Goal: Transaction & Acquisition: Purchase product/service

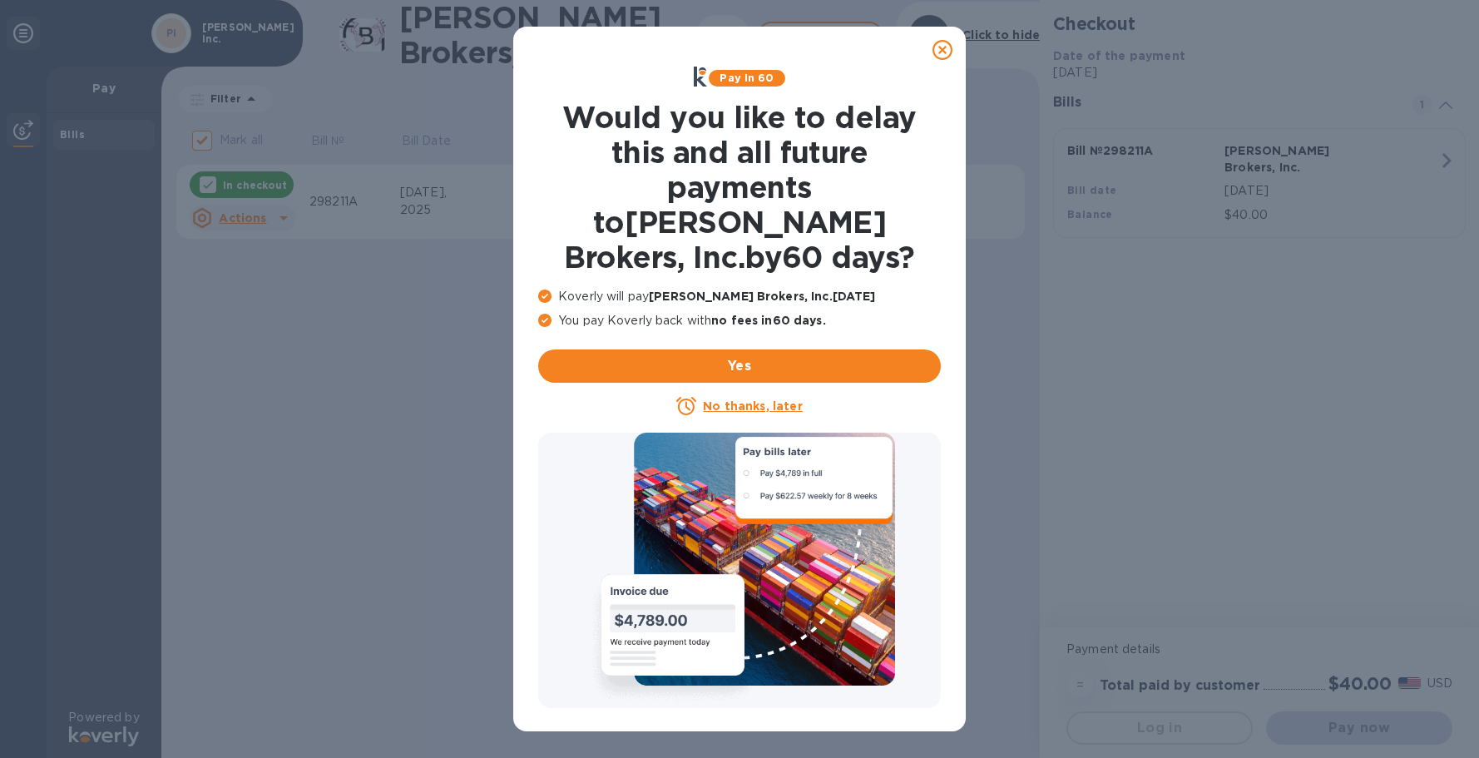
checkbox input "false"
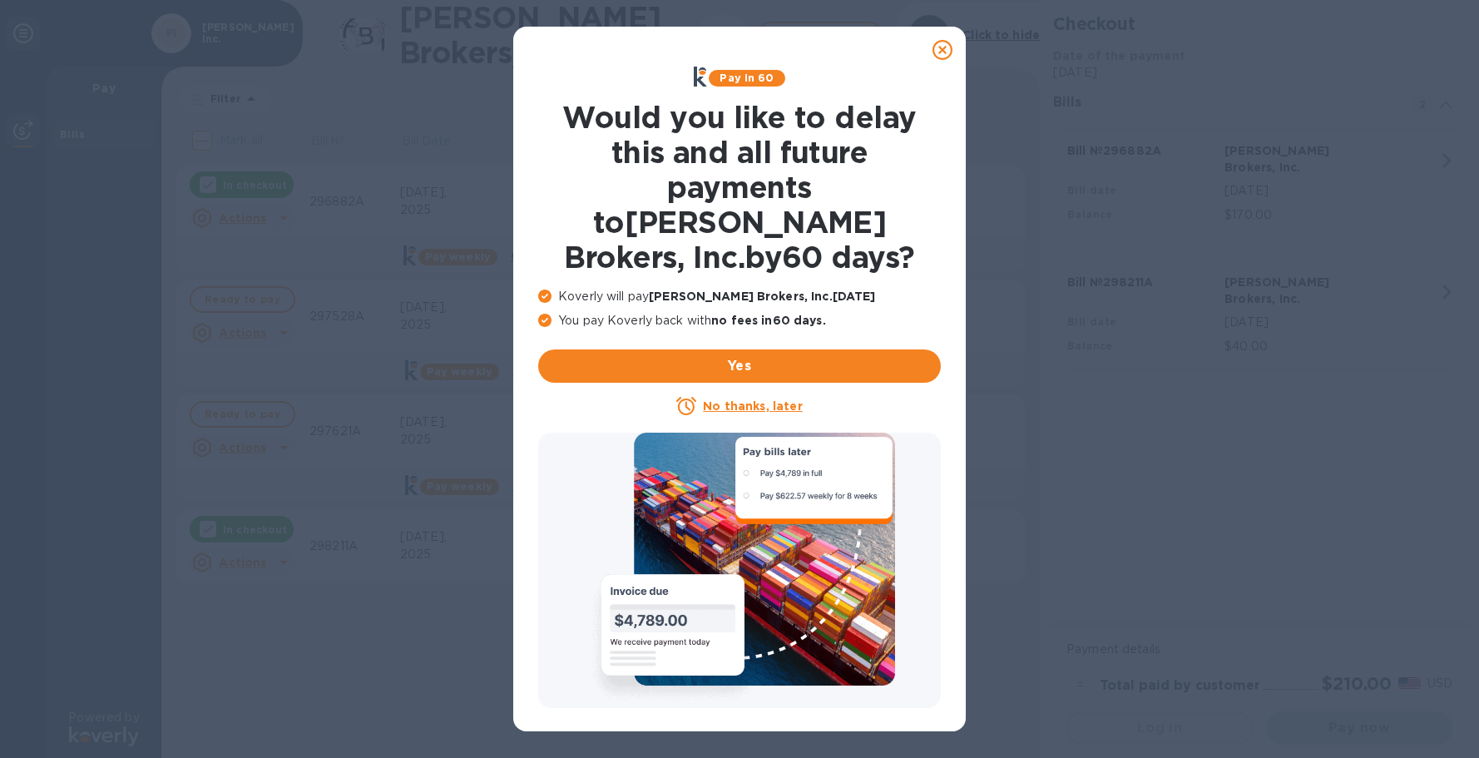
click at [739, 399] on u "No thanks, later" at bounding box center [752, 405] width 99 height 13
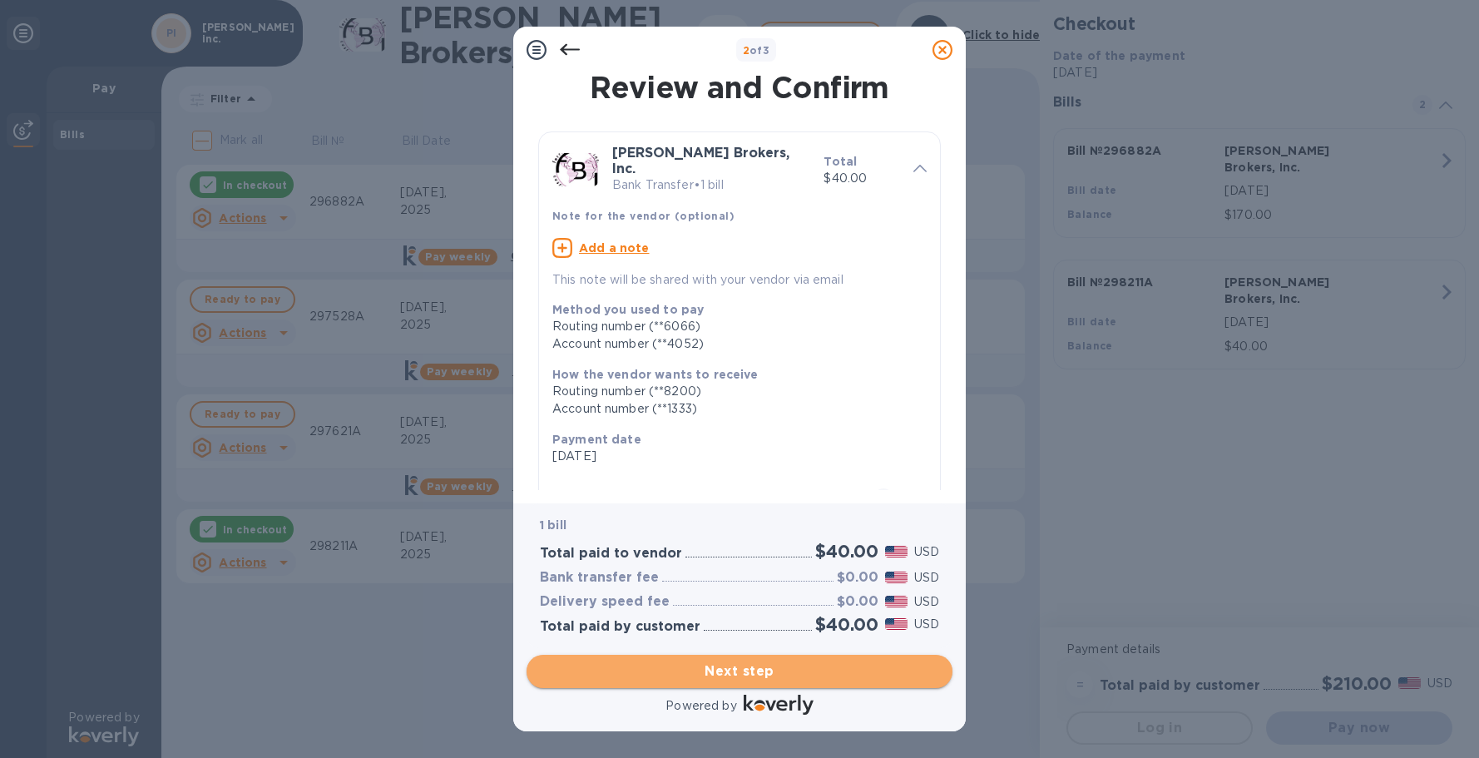
click at [740, 670] on span "Next step" at bounding box center [739, 671] width 399 height 20
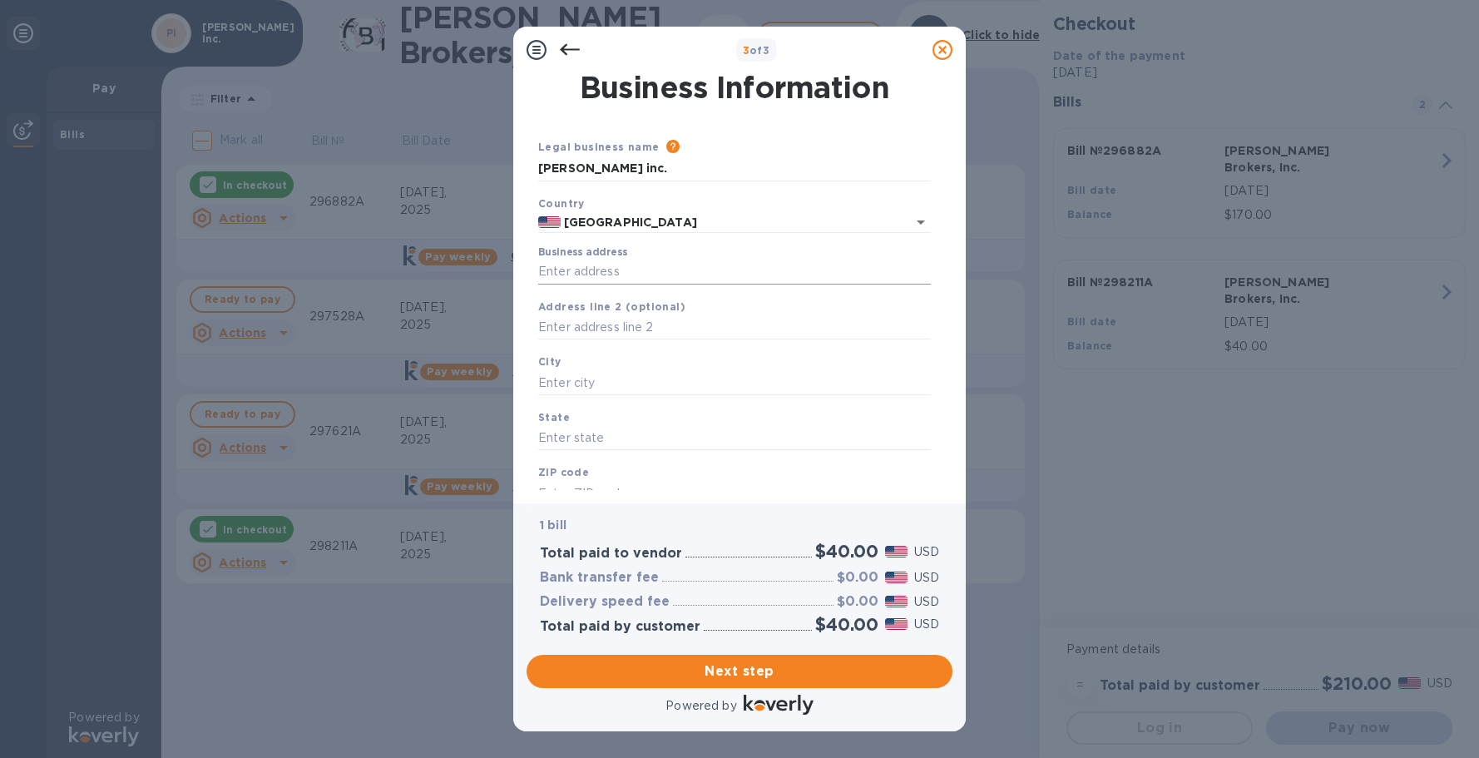
click at [642, 266] on input "Business address" at bounding box center [734, 272] width 393 height 25
type input "[STREET_ADDRESS][PERSON_NAME]"
type input "[GEOGRAPHIC_DATA]"
type input "CA"
type input "90069"
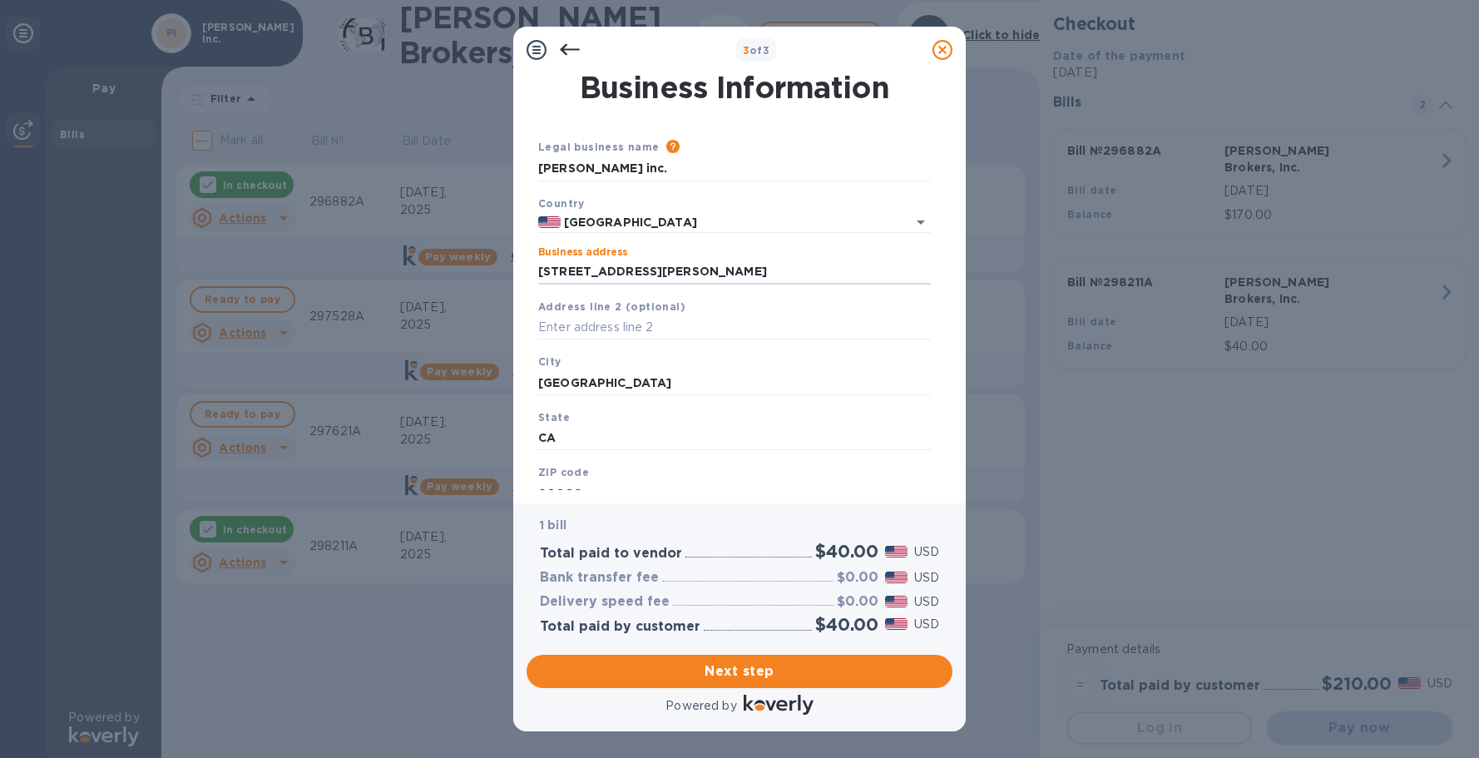
scroll to position [56, 0]
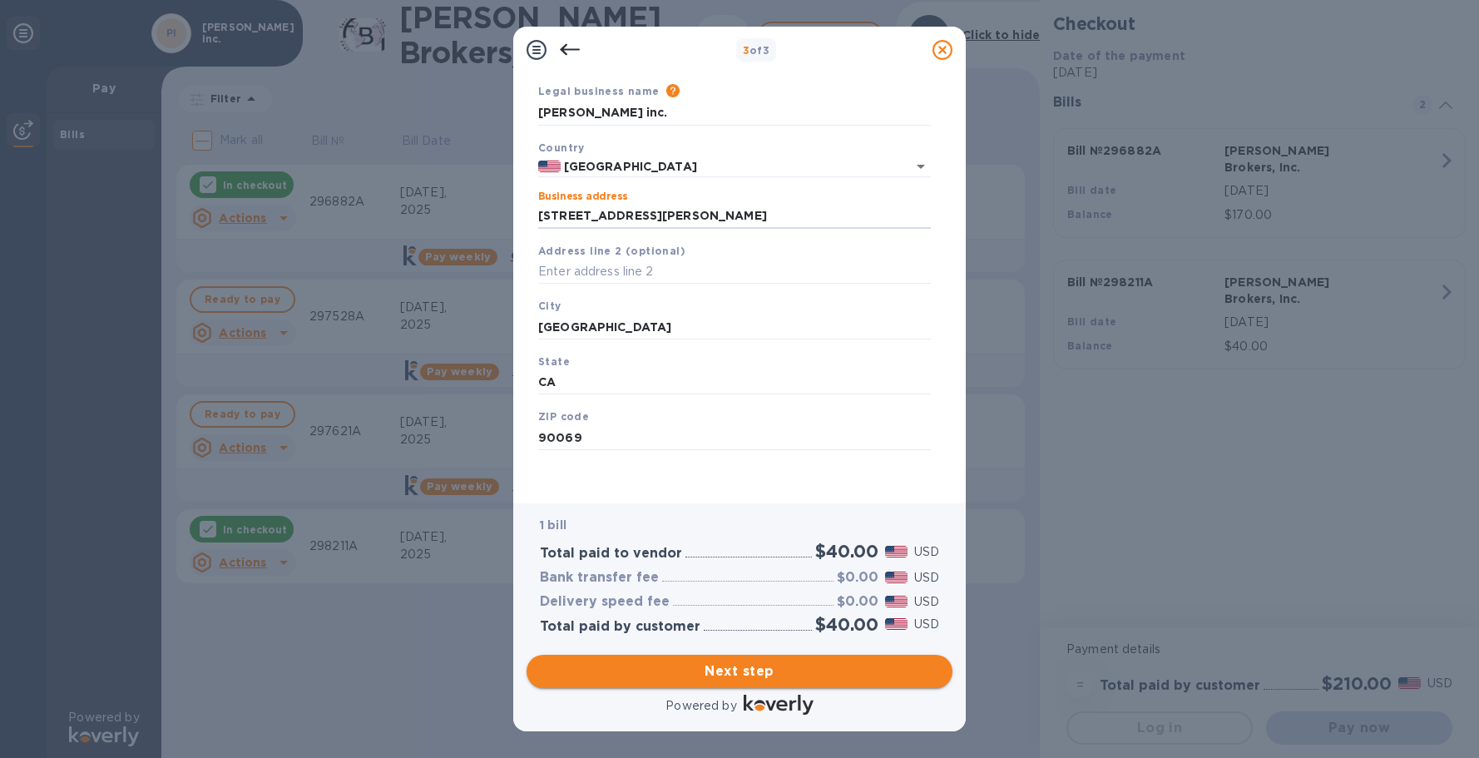
click at [727, 672] on span "Next step" at bounding box center [739, 671] width 399 height 20
click at [676, 319] on input "[GEOGRAPHIC_DATA]" at bounding box center [734, 326] width 393 height 25
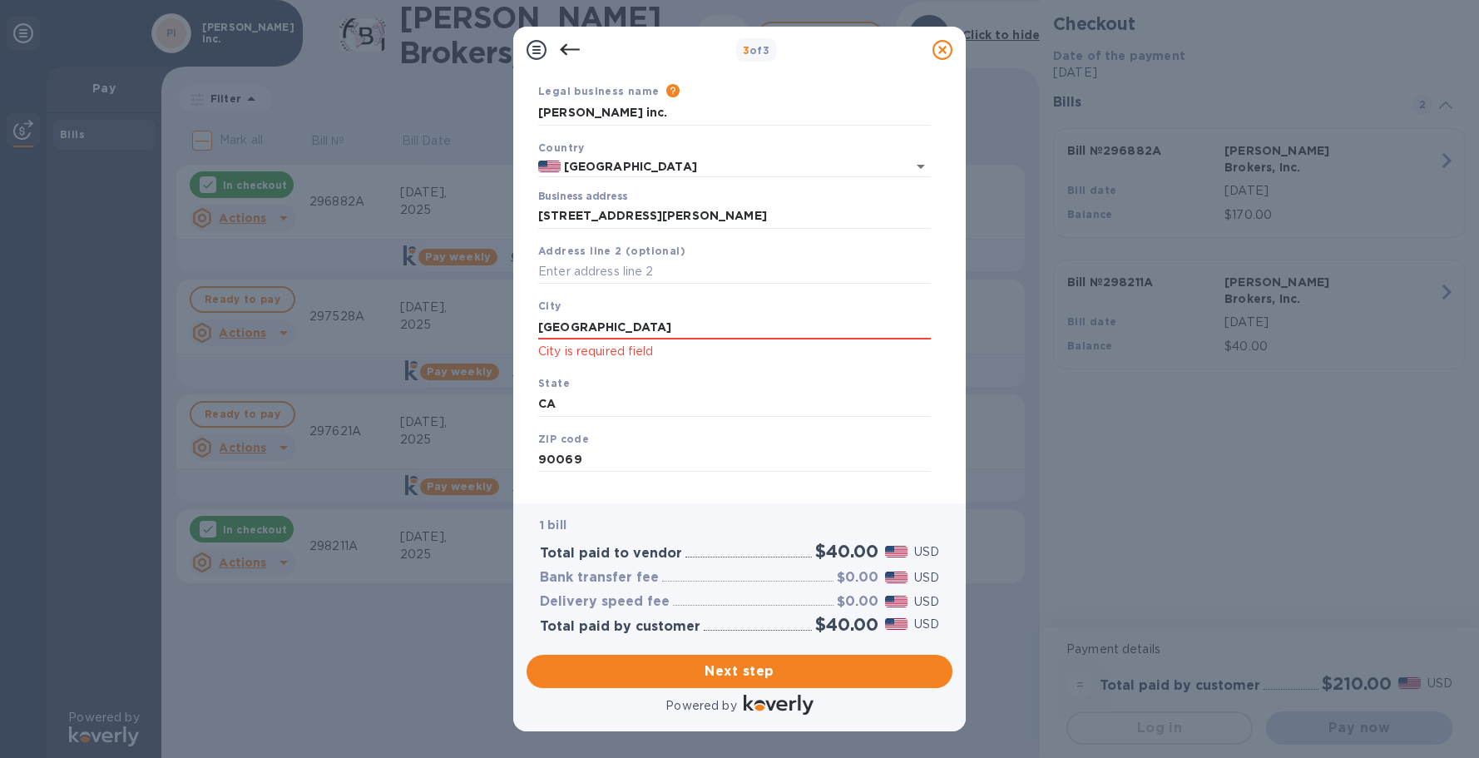
click button "Save" at bounding box center [0, 0] width 0 height 0
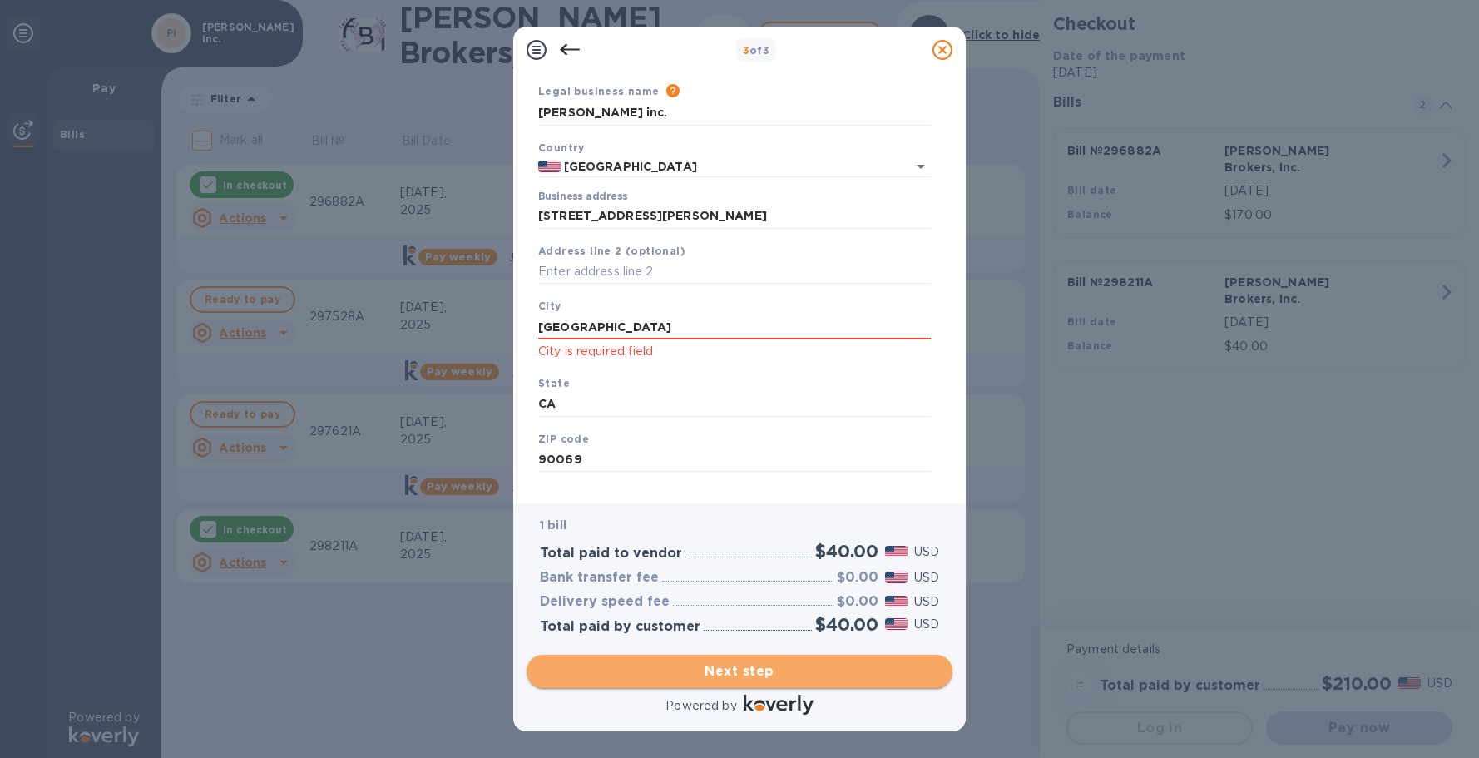
click at [710, 663] on span "Next step" at bounding box center [739, 671] width 399 height 20
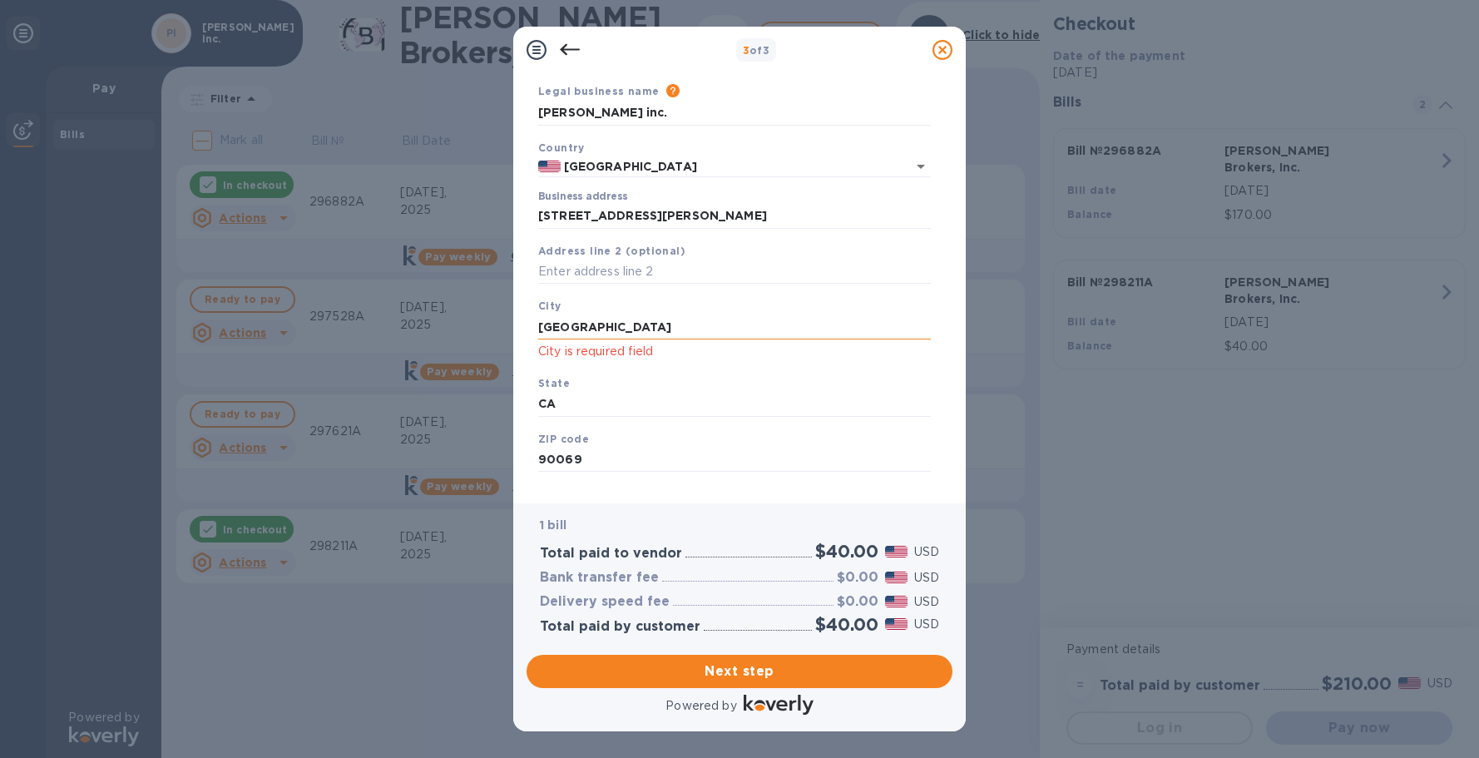
click at [621, 323] on input "[GEOGRAPHIC_DATA]" at bounding box center [734, 326] width 393 height 25
type input "[GEOGRAPHIC_DATA]"
click at [609, 414] on input "CA" at bounding box center [734, 404] width 393 height 25
click at [707, 665] on span "Next step" at bounding box center [739, 671] width 399 height 20
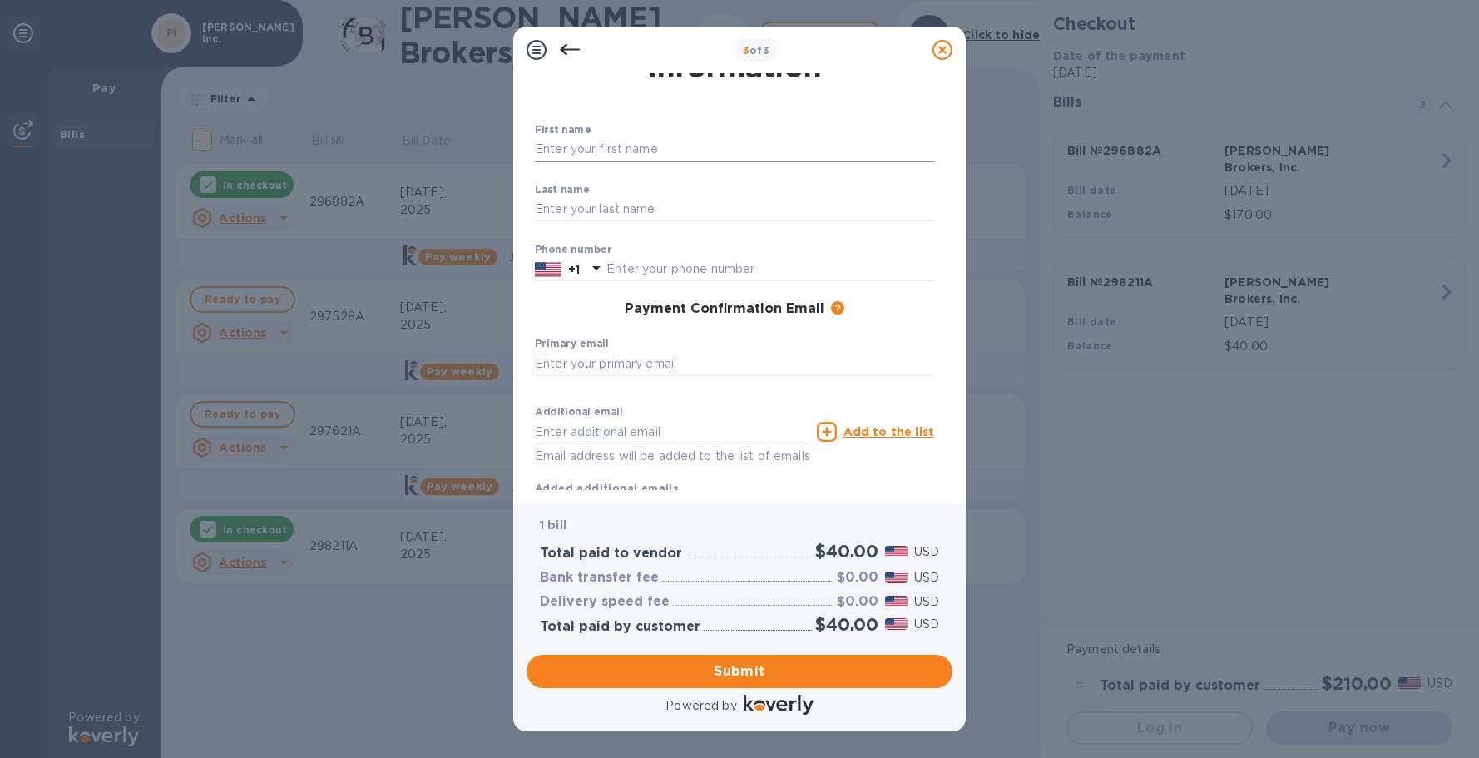
click at [618, 156] on input "text" at bounding box center [734, 149] width 399 height 25
type input "[PERSON_NAME]"
type input "3236534142"
type input "[PERSON_NAME][EMAIL_ADDRESS][DOMAIN_NAME]"
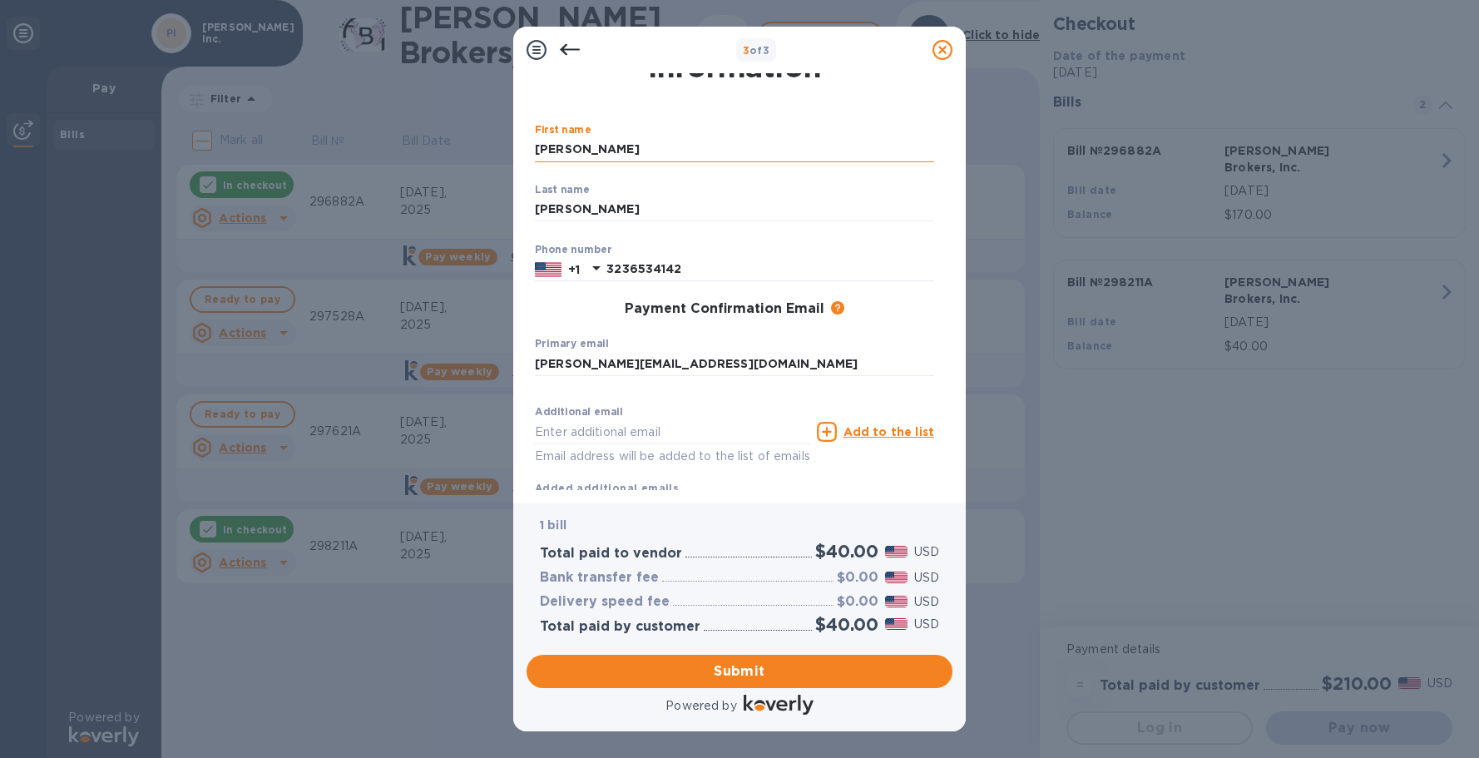
type input "[PERSON_NAME][EMAIL_ADDRESS][DOMAIN_NAME]"
click at [714, 663] on span "Submit" at bounding box center [739, 671] width 399 height 20
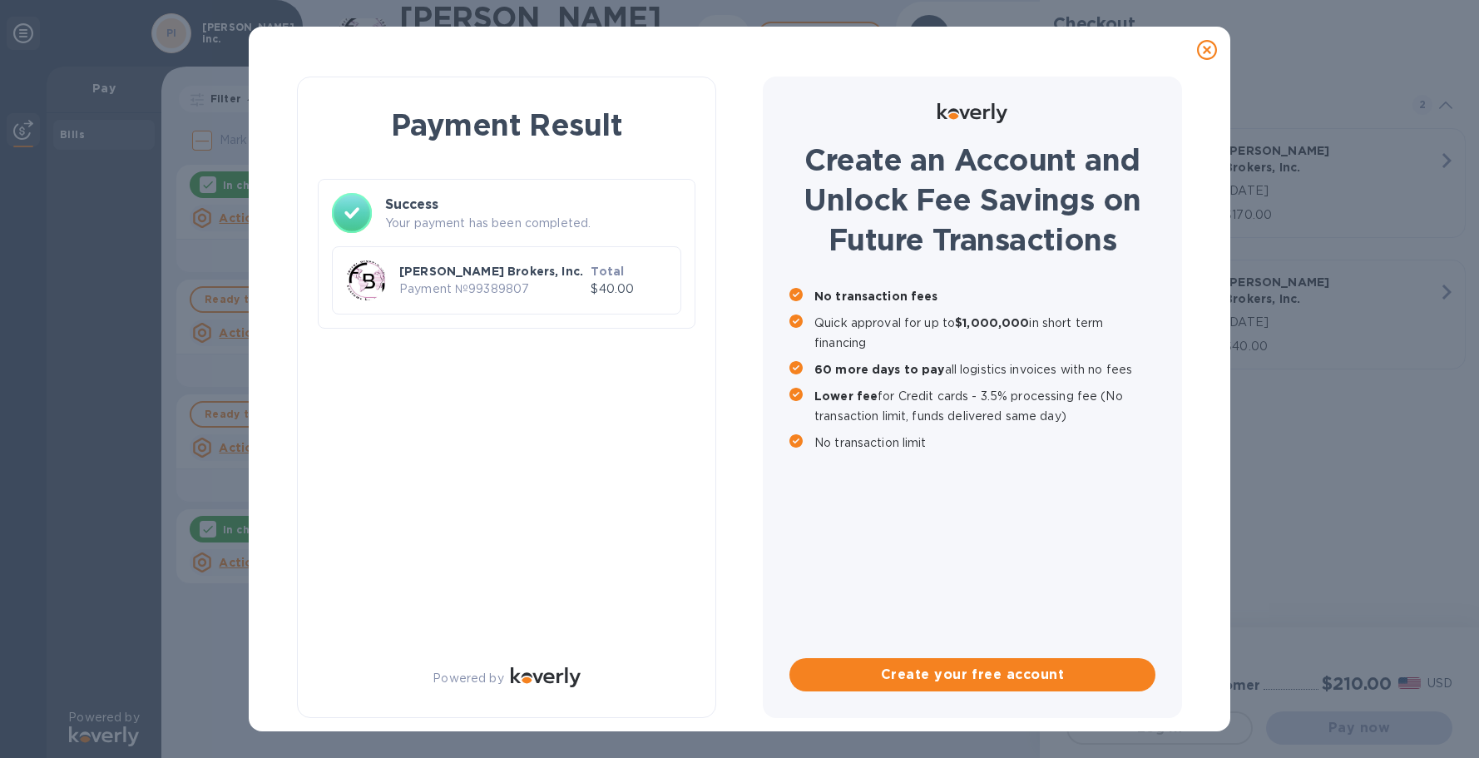
scroll to position [0, 0]
click at [360, 291] on div at bounding box center [366, 280] width 47 height 47
